Goal: Information Seeking & Learning: Check status

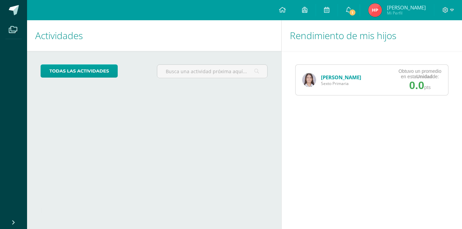
click at [354, 74] on link "[PERSON_NAME]" at bounding box center [341, 77] width 40 height 7
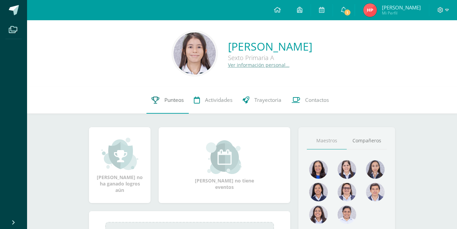
click at [165, 98] on span "Punteos" at bounding box center [173, 100] width 19 height 7
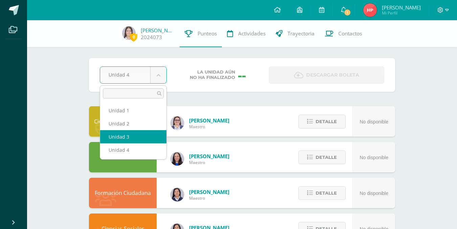
select select "Unidad 3"
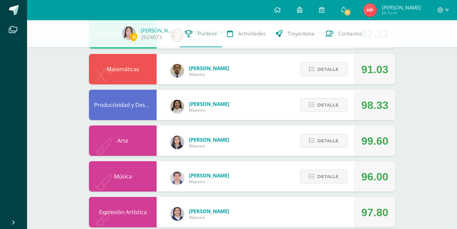
scroll to position [387, 0]
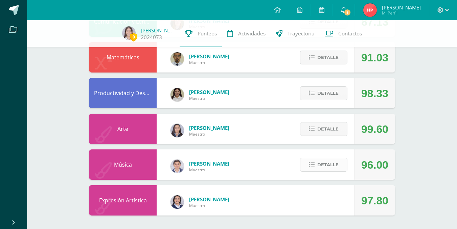
click at [315, 162] on button "Detalle" at bounding box center [323, 165] width 47 height 14
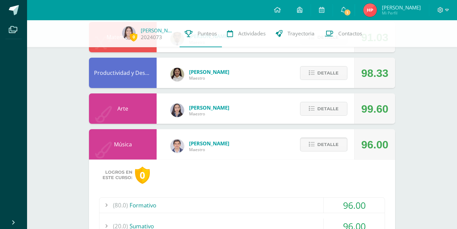
click at [327, 151] on span "Detalle" at bounding box center [327, 145] width 21 height 13
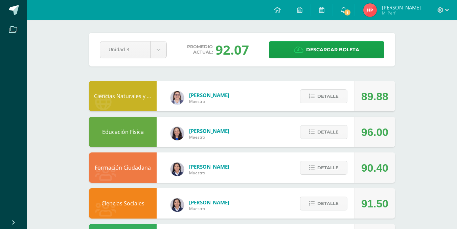
scroll to position [0, 0]
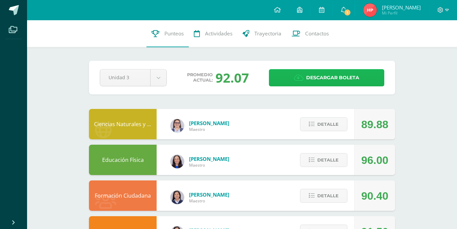
click at [298, 72] on link "Descargar boleta" at bounding box center [326, 77] width 115 height 17
